Goal: Transaction & Acquisition: Purchase product/service

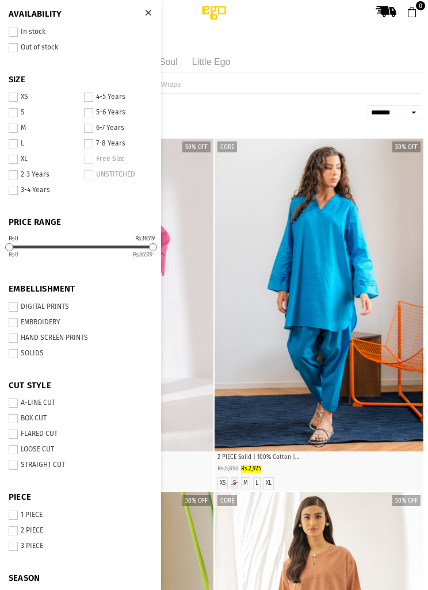
select select "**********"
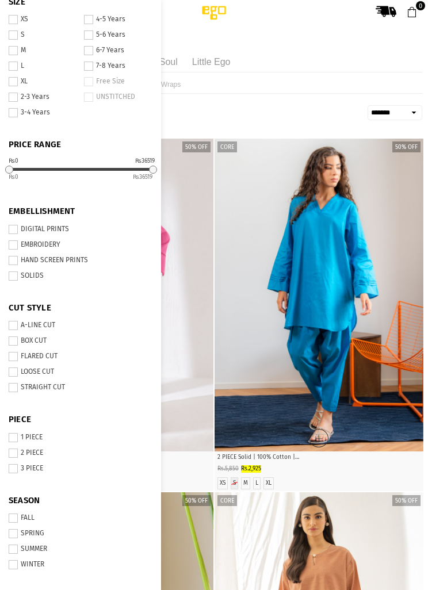
scroll to position [79, 0]
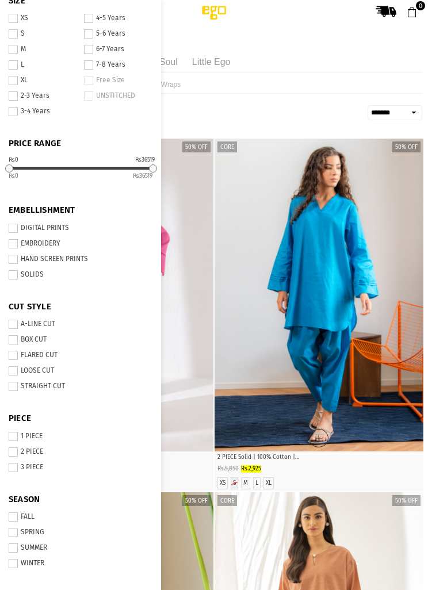
click at [52, 320] on label "A-LINE CUT" at bounding box center [81, 324] width 144 height 9
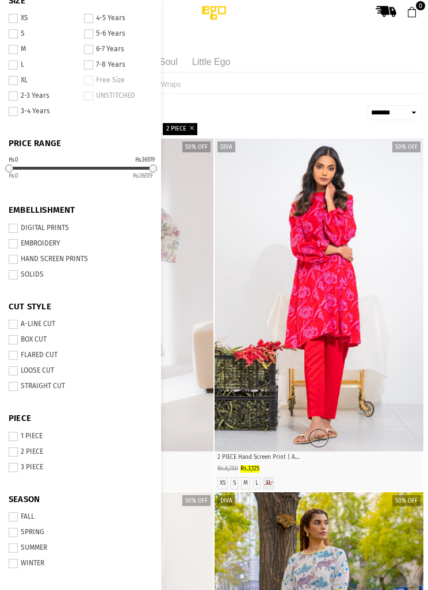
click at [58, 352] on label "FLARED CUT" at bounding box center [81, 355] width 144 height 9
click at [58, 382] on label "STRAIGHT CUT" at bounding box center [81, 386] width 144 height 9
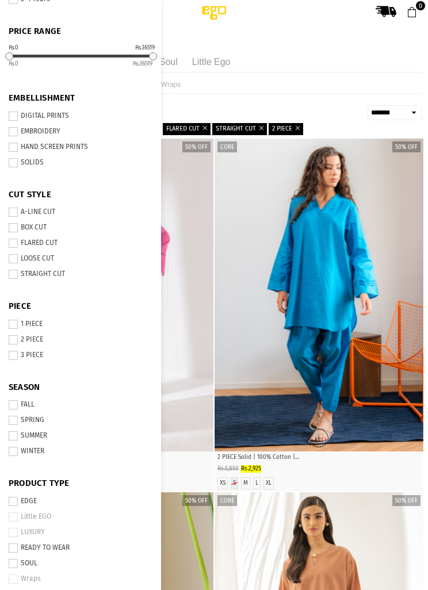
scroll to position [190, 0]
click at [45, 417] on label "SPRING" at bounding box center [81, 421] width 144 height 9
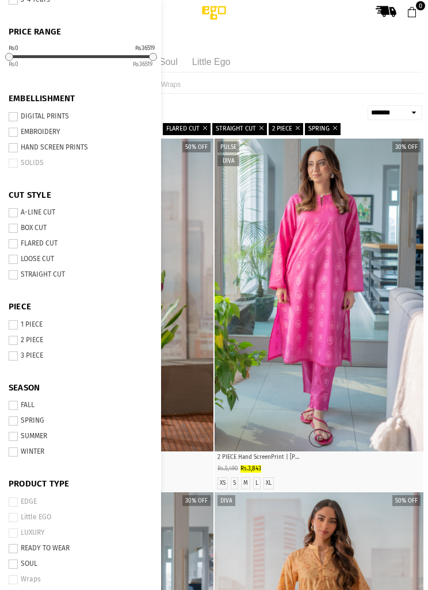
scroll to position [181, 0]
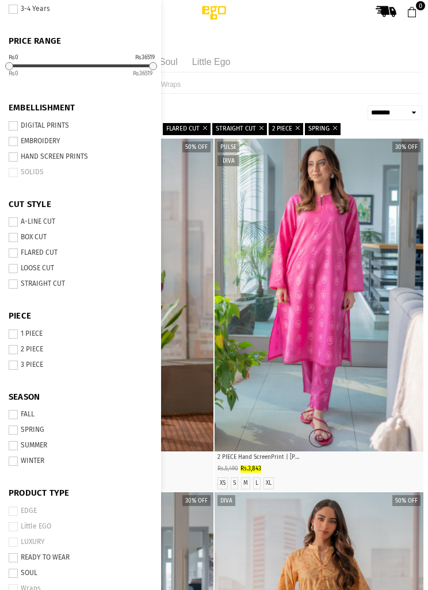
click at [48, 443] on label "SUMMER" at bounding box center [81, 445] width 144 height 9
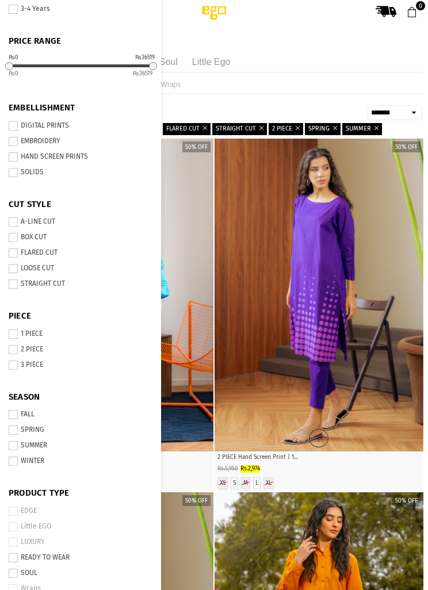
click at [407, 63] on ul "All Smart casuals Premium Soul Little ego" at bounding box center [214, 62] width 417 height 21
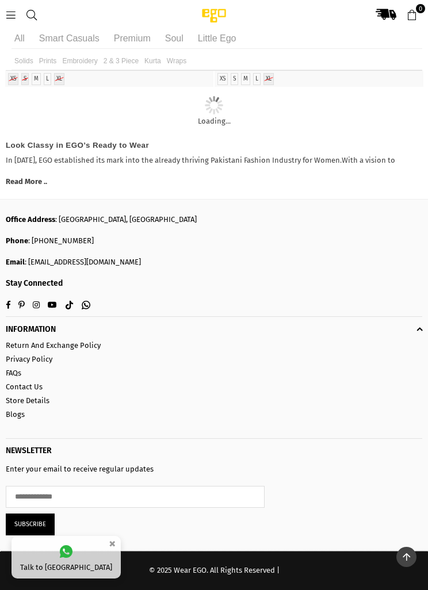
scroll to position [6794, 0]
click at [420, 54] on div "Solids Prints Embroidery 2 & 3 piece Kurta Wraps" at bounding box center [214, 61] width 417 height 19
